Goal: Task Accomplishment & Management: Understand process/instructions

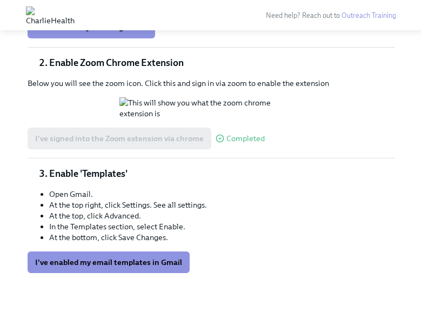
scroll to position [299, 0]
click at [108, 267] on span "I've enabled my email templates in Gmail" at bounding box center [108, 262] width 147 height 11
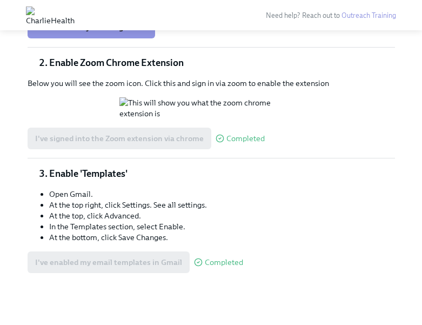
scroll to position [0, 0]
